Goal: Check status: Check status

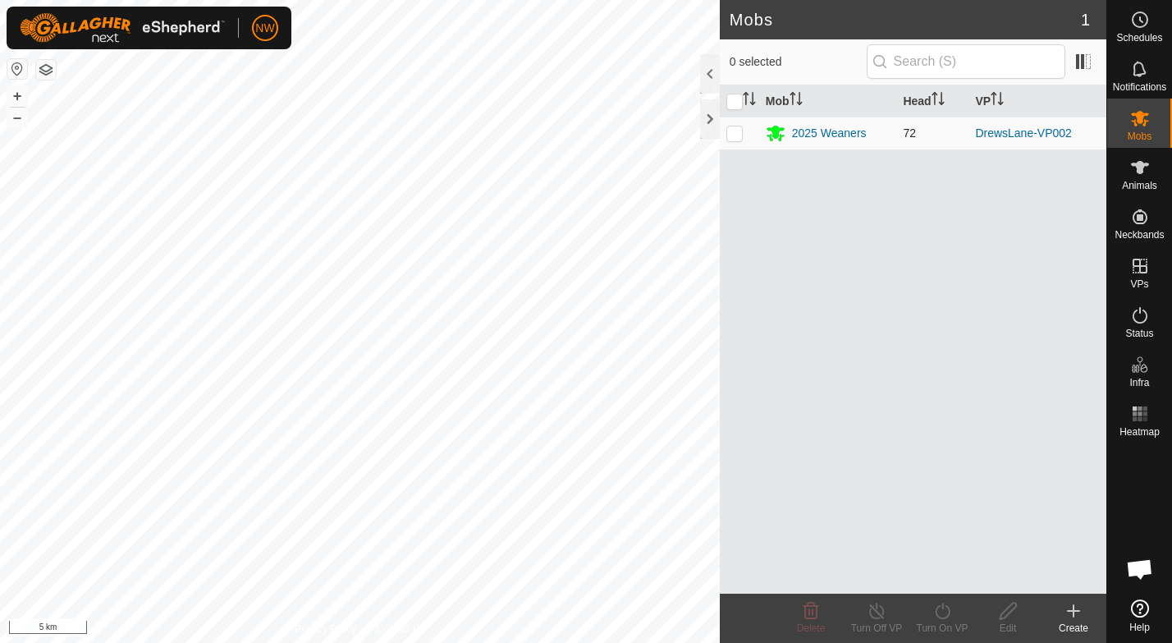
click at [741, 131] on p-checkbox at bounding box center [735, 132] width 16 height 13
checkbox input "true"
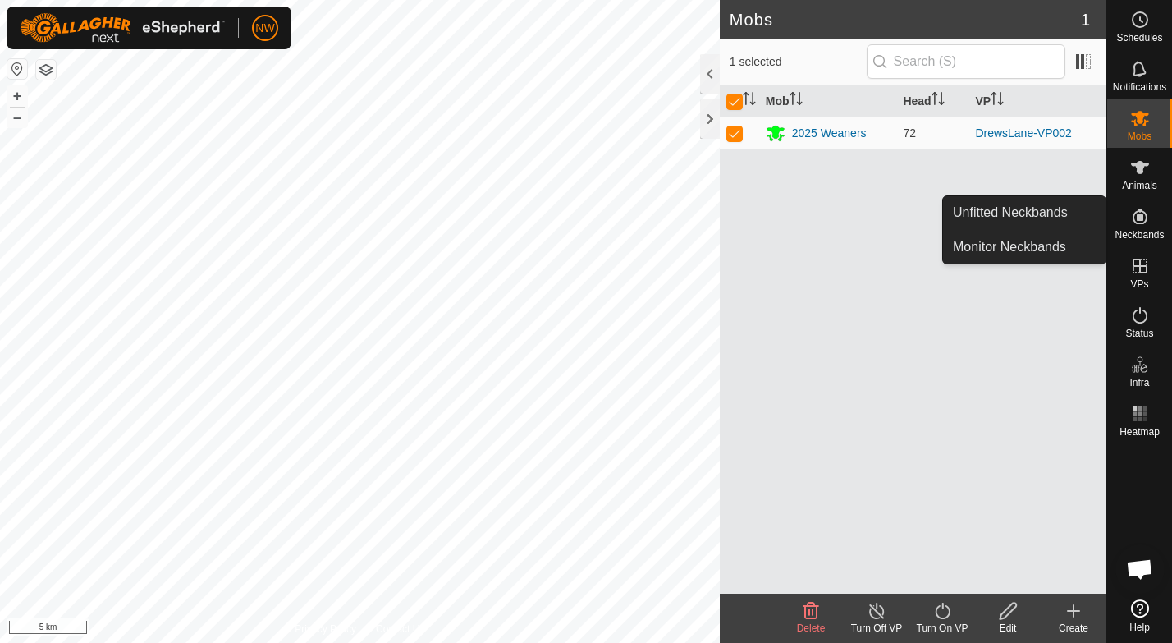
click at [1147, 222] on icon at bounding box center [1140, 217] width 20 height 20
click at [990, 212] on link "Unfitted Neckbands" at bounding box center [1024, 212] width 163 height 33
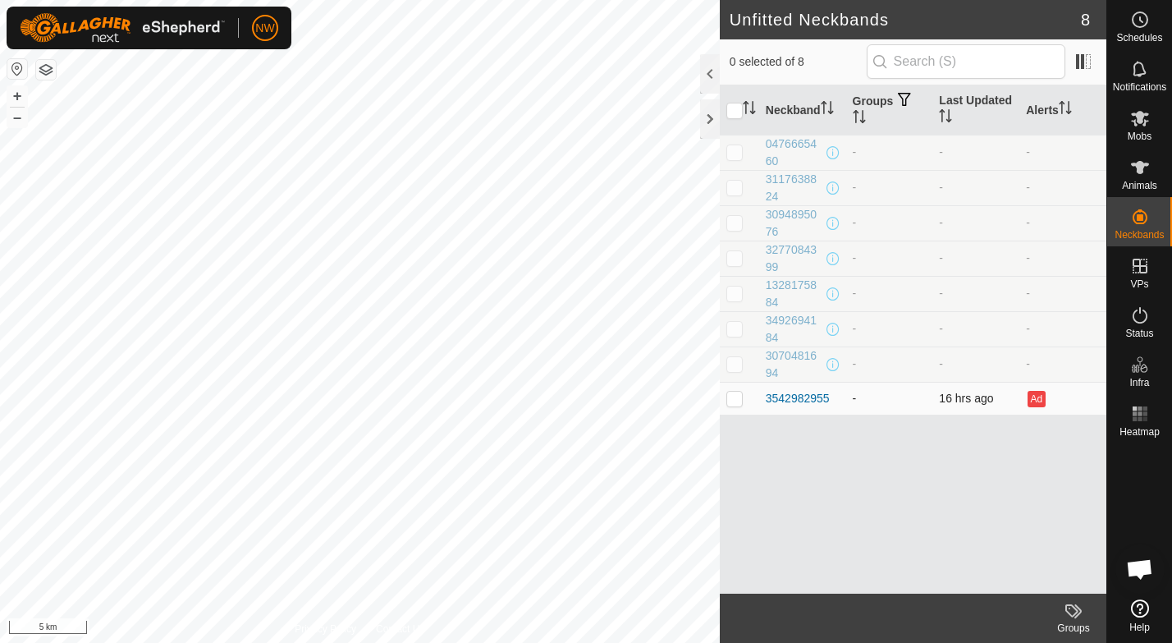
click at [734, 393] on p-checkbox at bounding box center [735, 398] width 16 height 13
checkbox input "true"
click at [777, 400] on div "3542982955" at bounding box center [798, 398] width 64 height 17
